Goal: Task Accomplishment & Management: Manage account settings

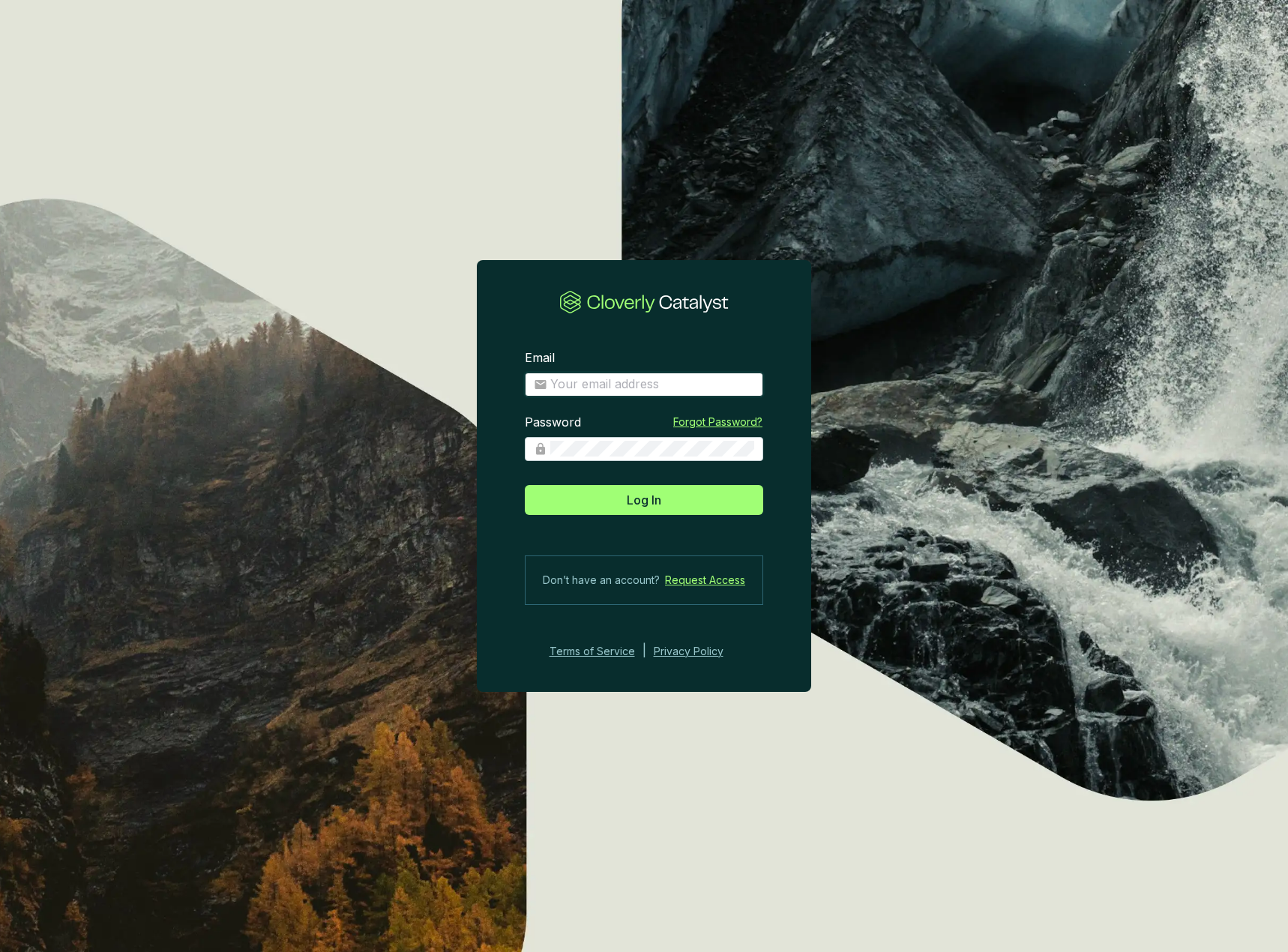
drag, startPoint x: 606, startPoint y: 379, endPoint x: 606, endPoint y: 398, distance: 19.0
click at [606, 379] on input "Email" at bounding box center [652, 385] width 204 height 17
type input "[EMAIL_ADDRESS][DOMAIN_NAME]"
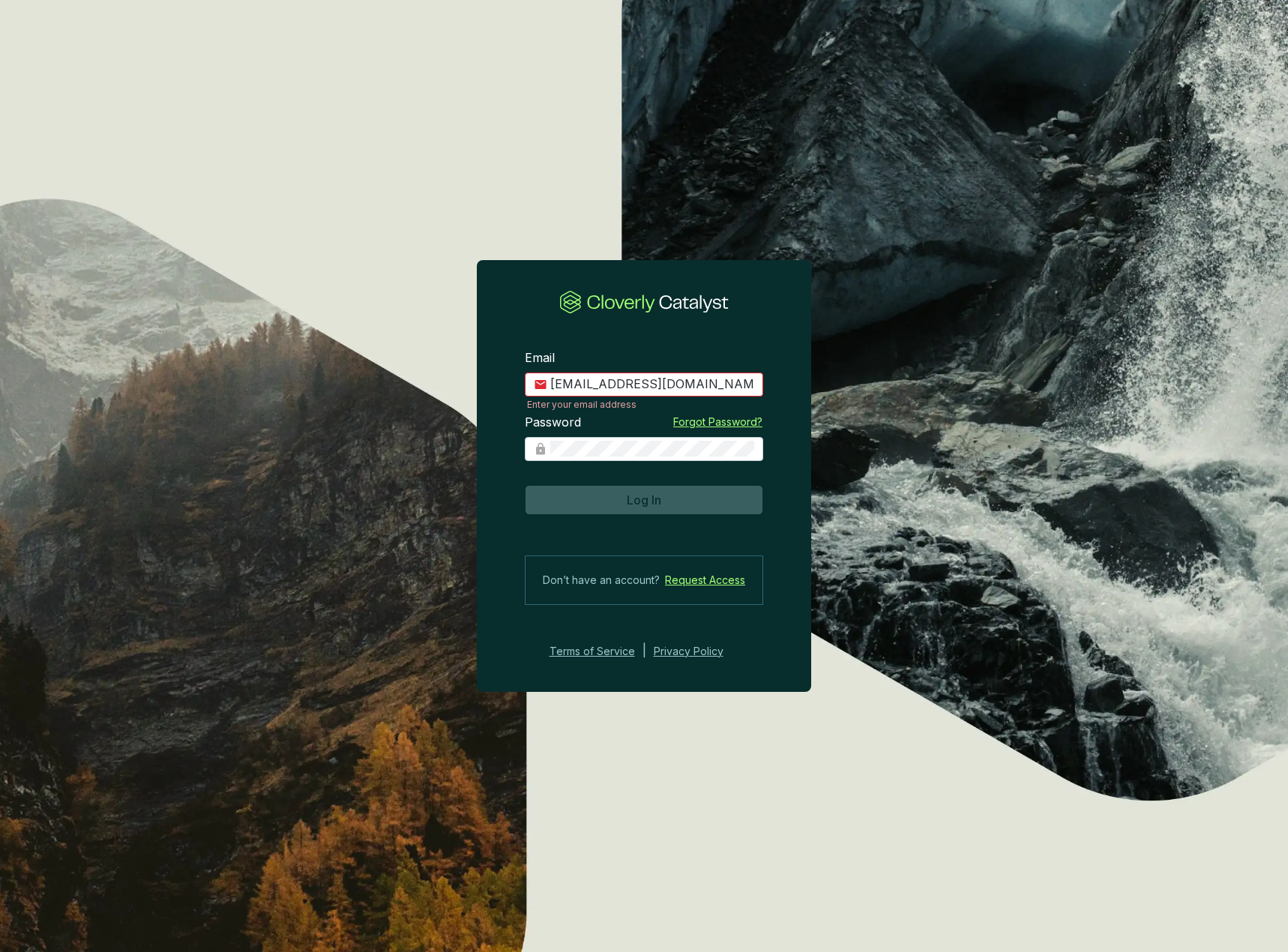
click at [618, 514] on button "Log In" at bounding box center [644, 500] width 239 height 30
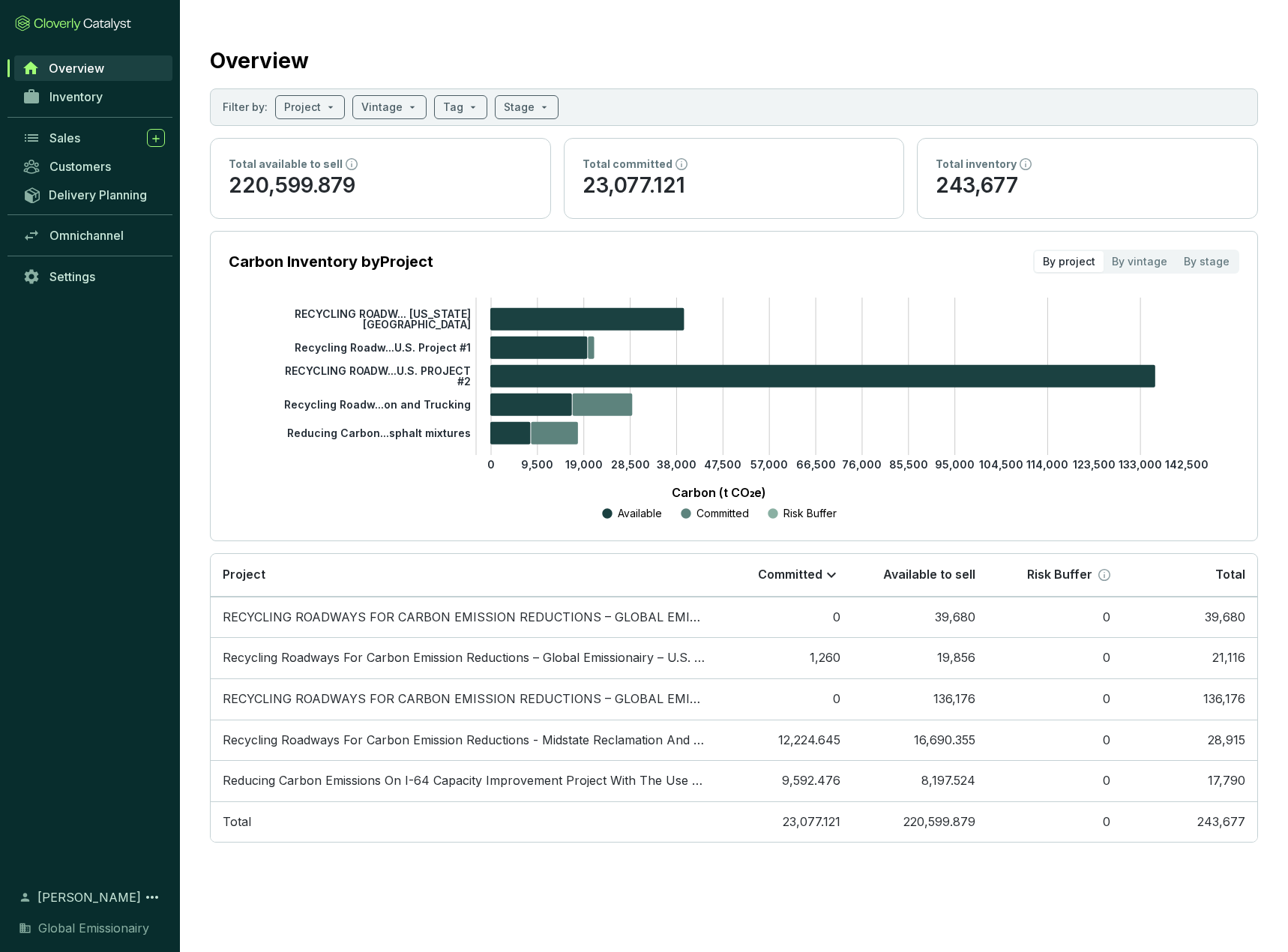
click at [46, 143] on link "Sales" at bounding box center [94, 138] width 157 height 26
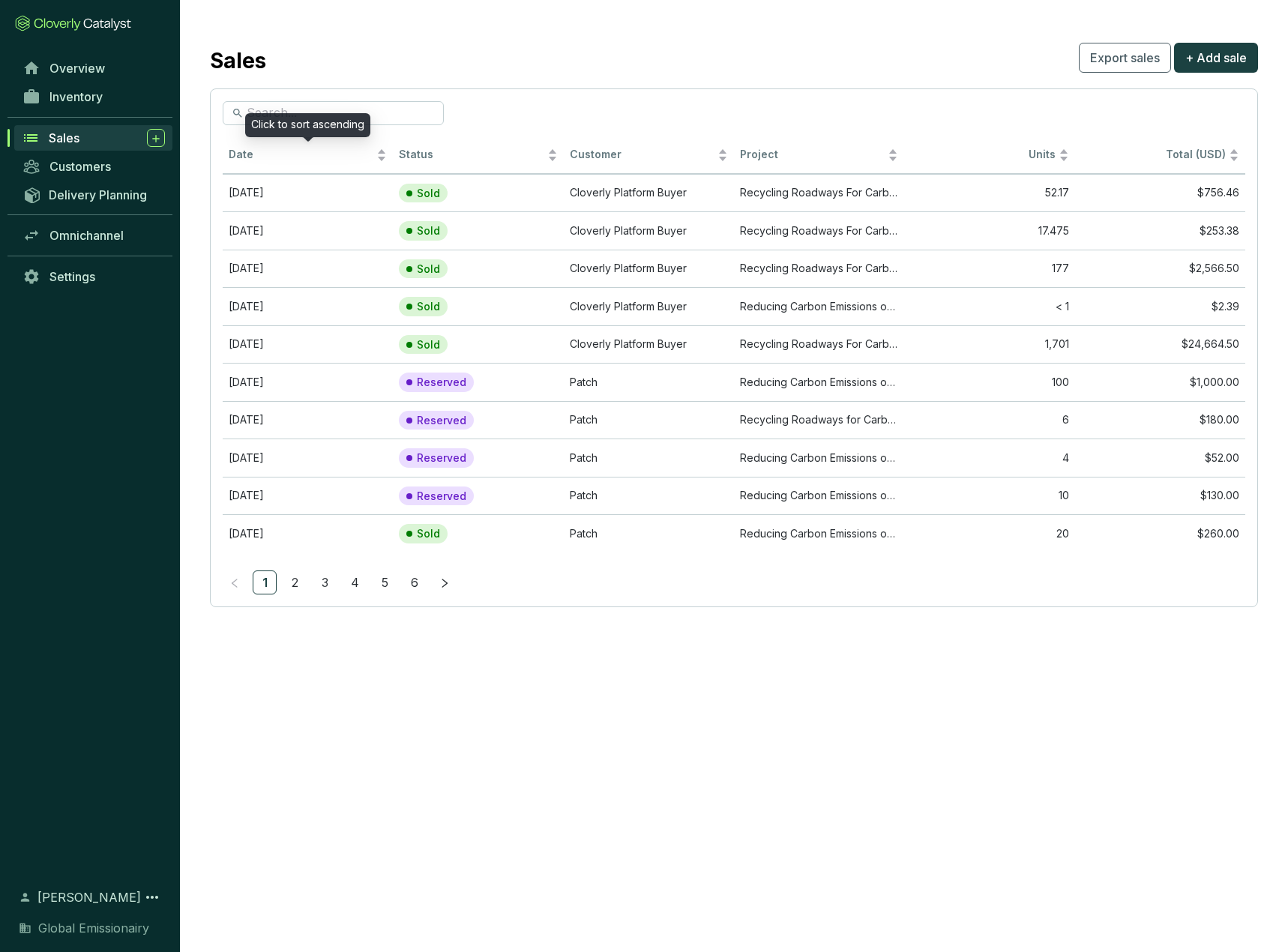
click at [238, 147] on div "Date" at bounding box center [308, 155] width 158 height 18
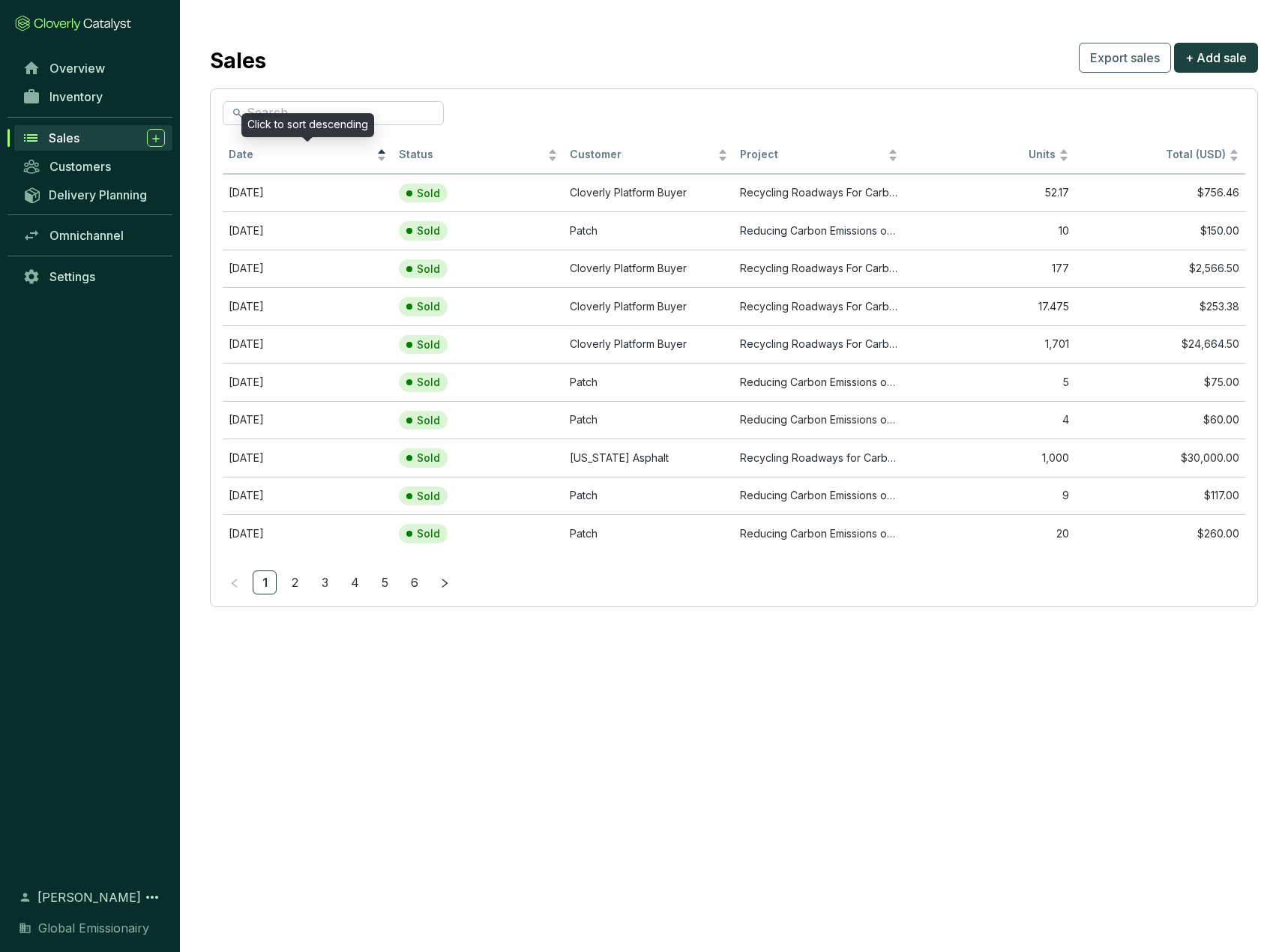
click at [281, 151] on span "Date" at bounding box center [301, 154] width 144 height 14
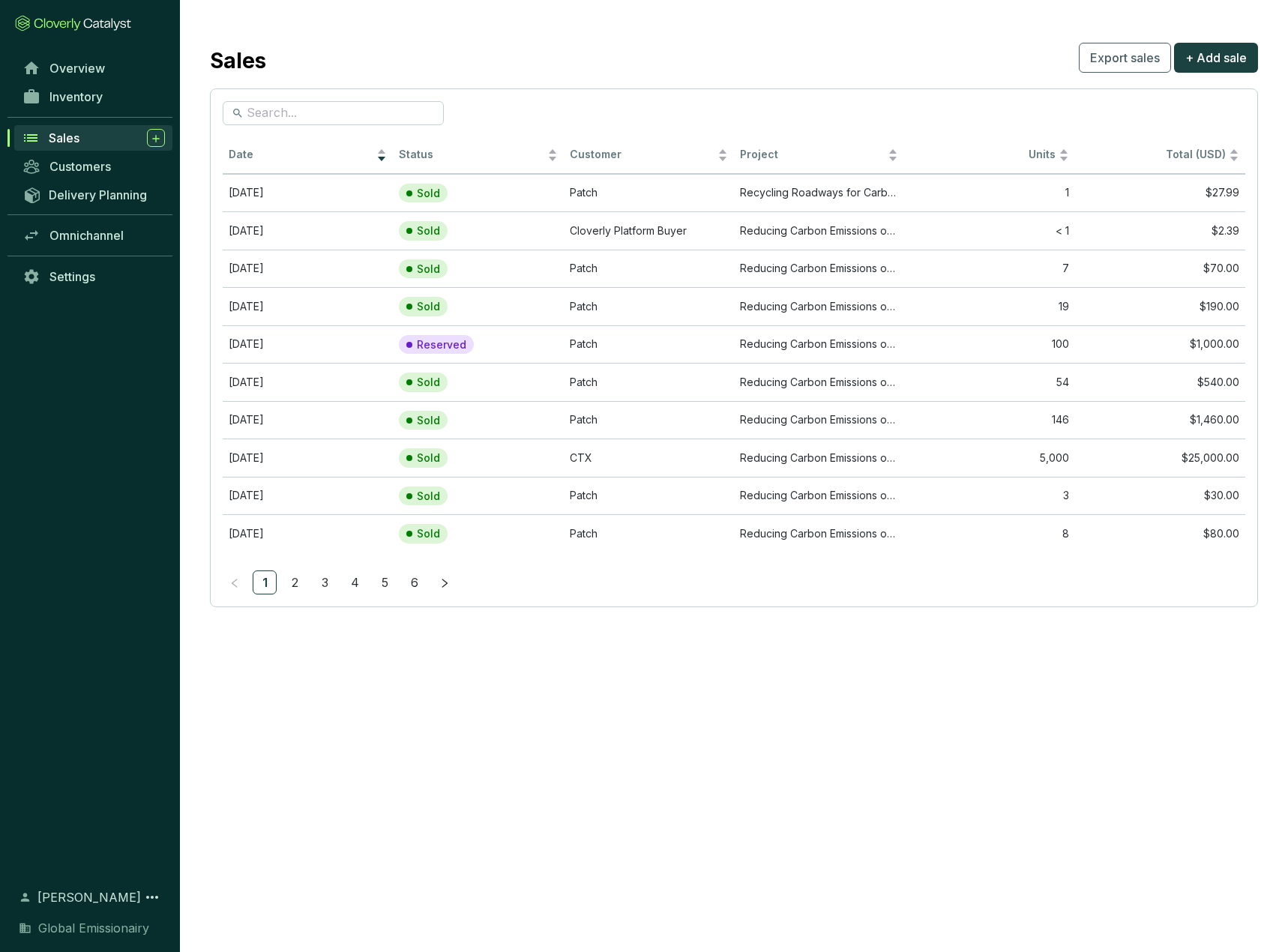
drag, startPoint x: 597, startPoint y: 0, endPoint x: 488, endPoint y: 79, distance: 134.6
click at [498, 81] on section "Sales Export sales + Add sale Date Status Customer Project Units Total (USD) [D…" at bounding box center [734, 323] width 1108 height 646
